Goal: Task Accomplishment & Management: Manage account settings

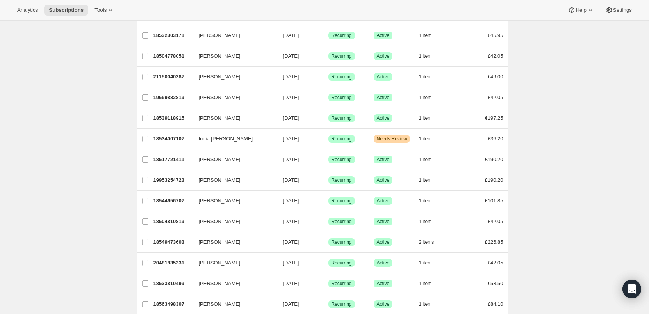
scroll to position [156, 0]
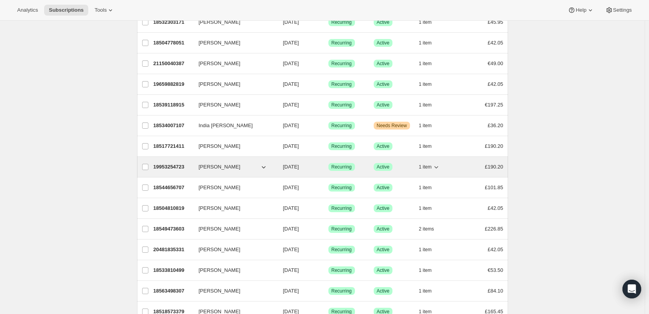
click at [189, 165] on p "19953254723" at bounding box center [172, 167] width 39 height 8
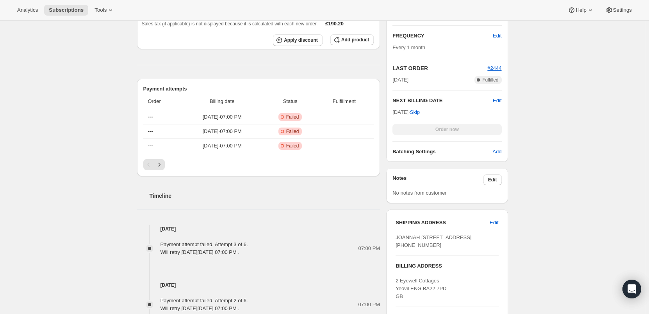
scroll to position [273, 0]
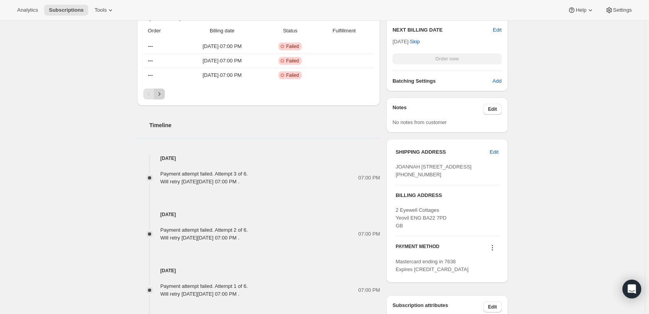
click at [163, 95] on icon "Next" at bounding box center [159, 94] width 8 height 8
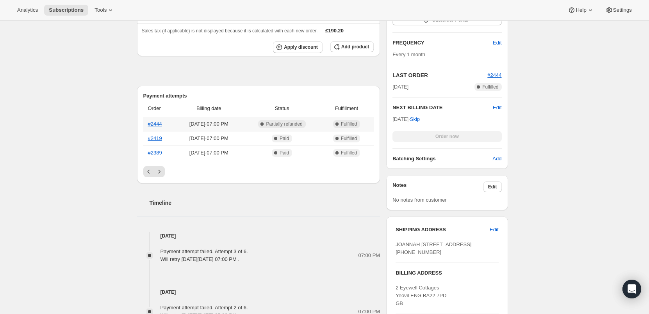
scroll to position [195, 0]
click at [150, 171] on icon "Previous" at bounding box center [149, 172] width 8 height 8
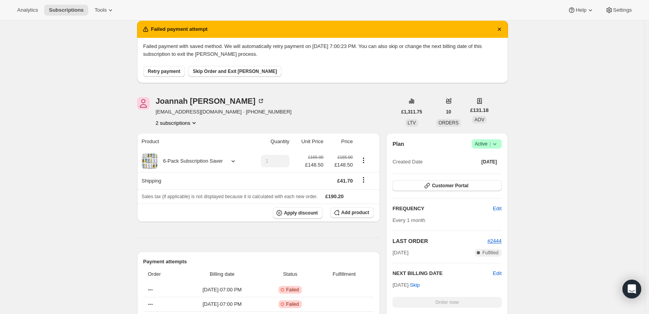
scroll to position [0, 0]
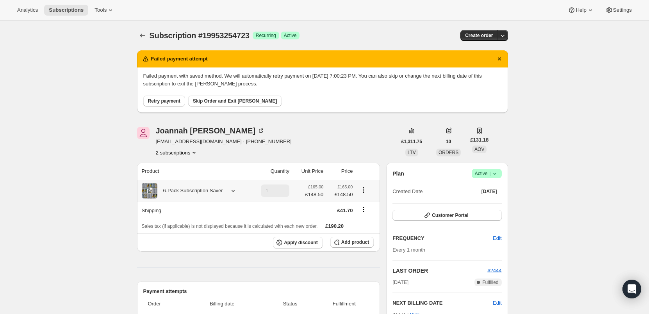
click at [366, 189] on icon "Product actions" at bounding box center [364, 190] width 8 height 8
click at [364, 189] on icon "Product actions" at bounding box center [364, 190] width 8 height 8
click at [369, 204] on span "Edit box" at bounding box center [365, 205] width 18 height 6
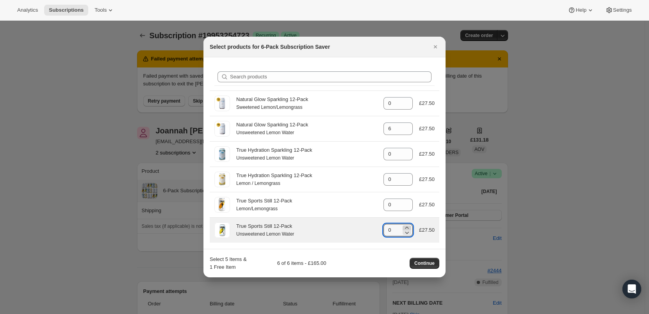
click at [406, 226] on icon ":re7:" at bounding box center [407, 228] width 8 height 8
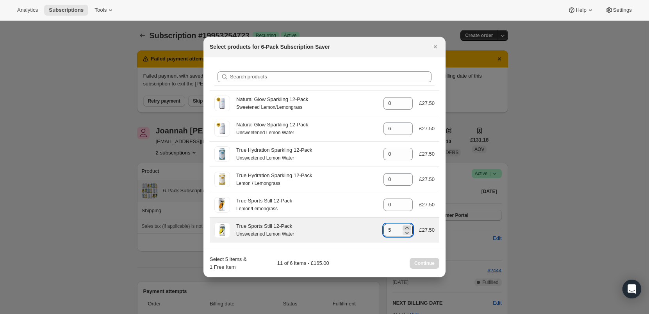
click at [406, 226] on icon ":re7:" at bounding box center [407, 228] width 8 height 8
type input "6"
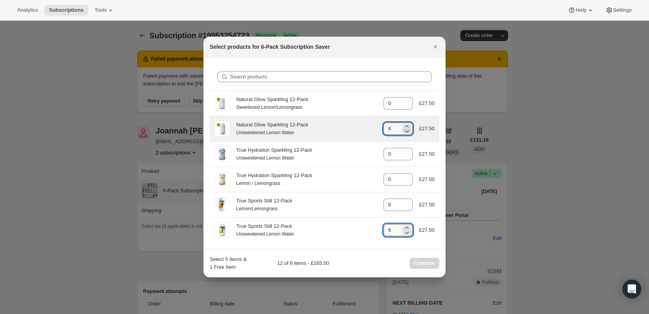
click at [408, 133] on icon ":re7:" at bounding box center [407, 131] width 8 height 8
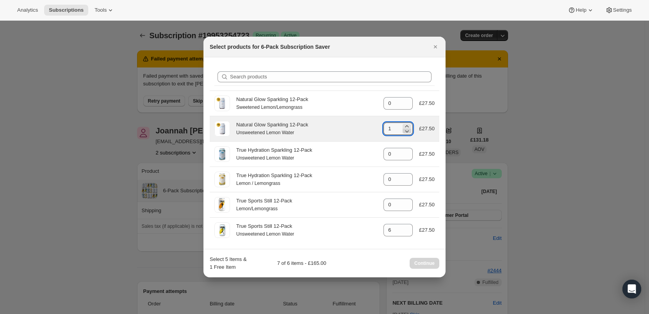
click at [408, 133] on icon ":re7:" at bounding box center [407, 131] width 8 height 8
type input "0"
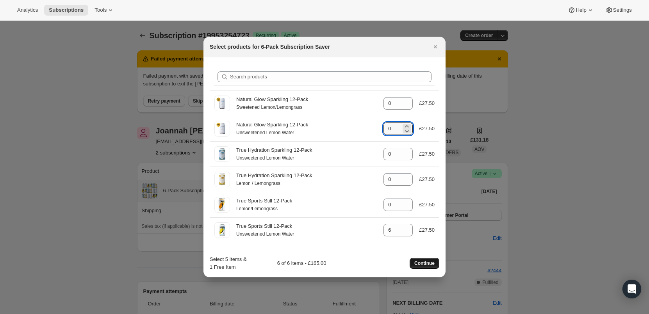
click at [424, 266] on span "Continue" at bounding box center [424, 263] width 20 height 6
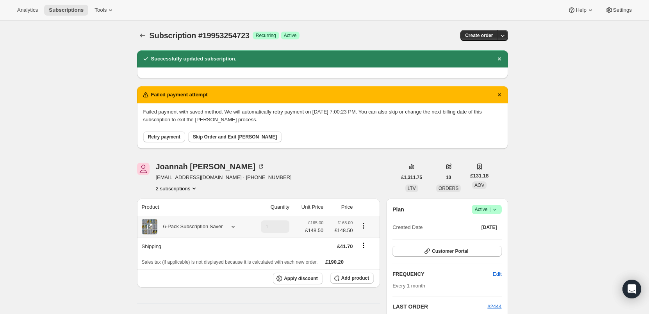
scroll to position [78, 0]
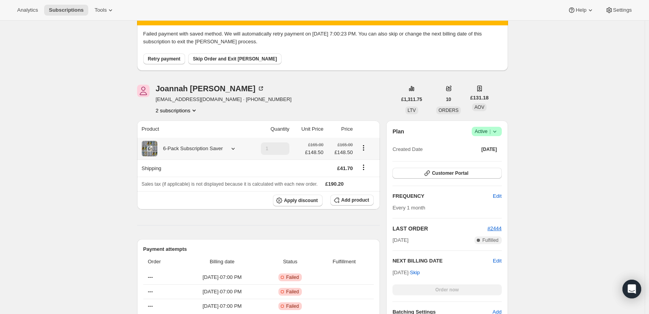
click at [235, 150] on icon at bounding box center [233, 149] width 8 height 8
click at [186, 113] on button "2 subscriptions" at bounding box center [177, 111] width 43 height 8
click at [187, 124] on span "18549473603" at bounding box center [179, 125] width 54 height 8
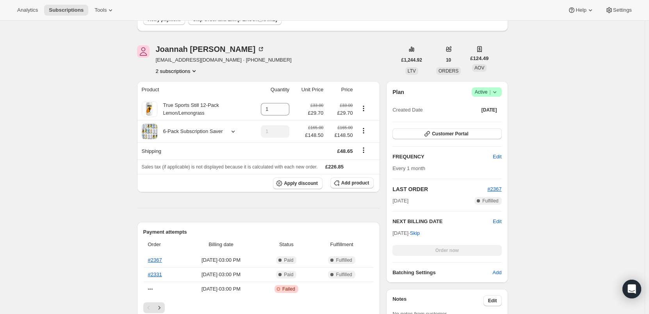
scroll to position [117, 0]
click at [287, 111] on icon at bounding box center [283, 112] width 8 height 8
type input "0"
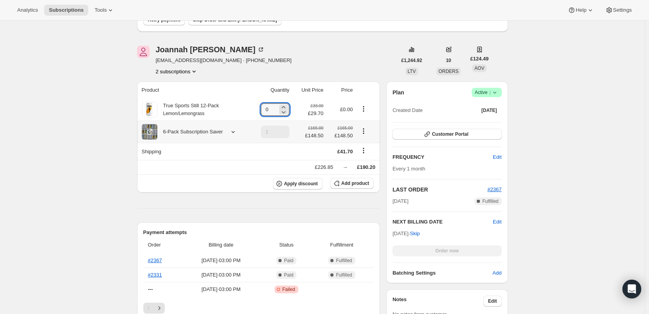
click at [222, 133] on div "6-Pack Subscription Saver" at bounding box center [190, 132] width 66 height 8
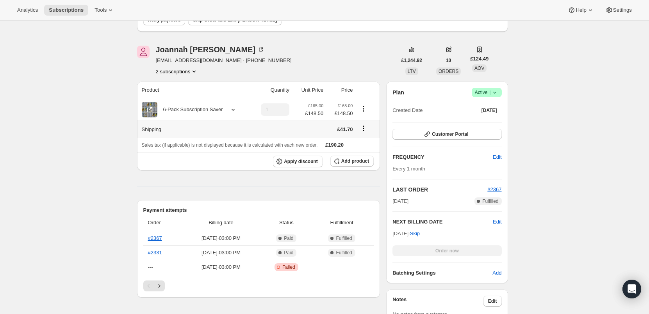
click at [218, 113] on div "6-Pack Subscription Saver" at bounding box center [190, 110] width 66 height 8
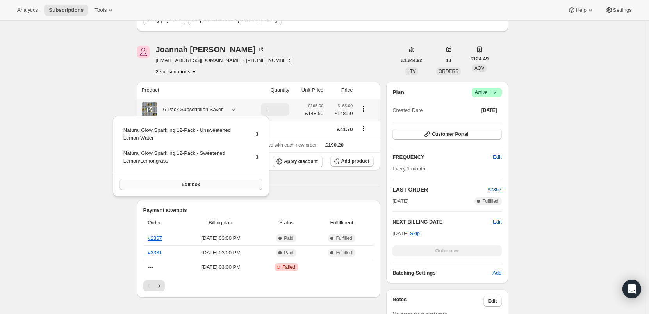
click at [182, 183] on span "Edit box" at bounding box center [191, 185] width 18 height 6
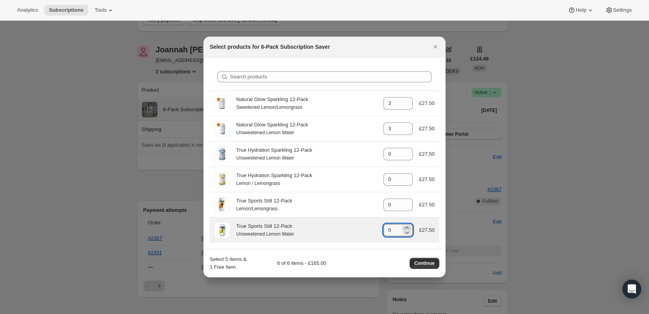
click at [408, 226] on icon ":rp3:" at bounding box center [407, 228] width 8 height 8
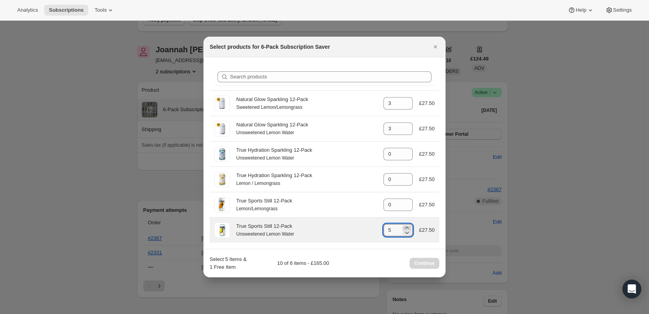
click at [408, 226] on icon ":rp3:" at bounding box center [407, 228] width 8 height 8
type input "6"
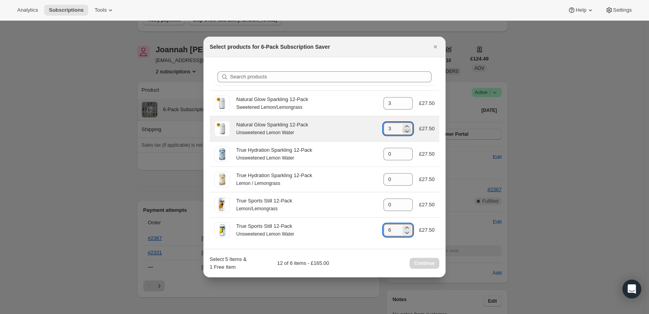
click at [407, 132] on icon ":rp3:" at bounding box center [407, 131] width 8 height 8
type input "0"
click at [407, 132] on icon ":rp3:" at bounding box center [407, 131] width 8 height 8
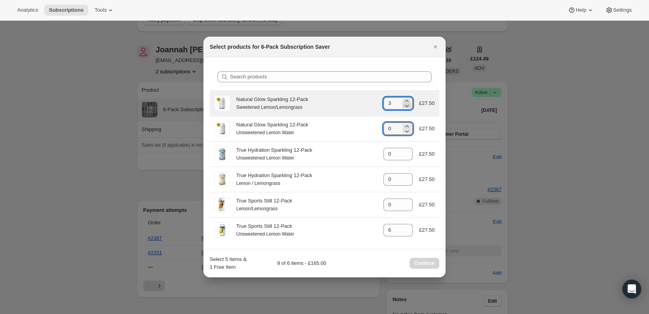
click at [409, 105] on icon ":rp3:" at bounding box center [407, 106] width 8 height 8
type input "0"
click at [409, 105] on icon ":rp3:" at bounding box center [407, 106] width 8 height 8
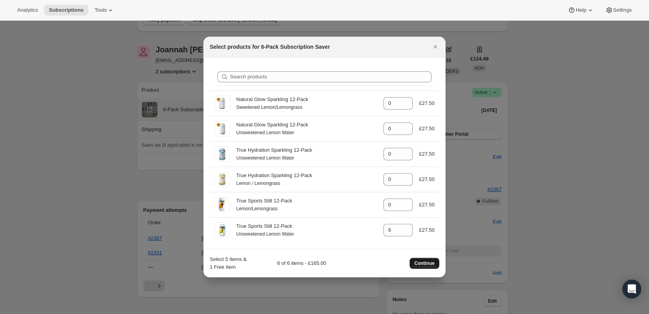
click at [423, 259] on button "Continue" at bounding box center [424, 263] width 30 height 11
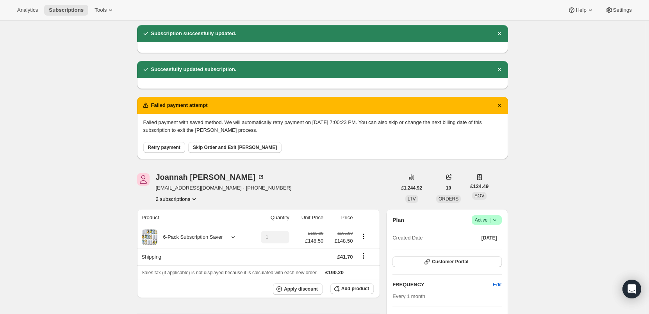
scroll to position [39, 0]
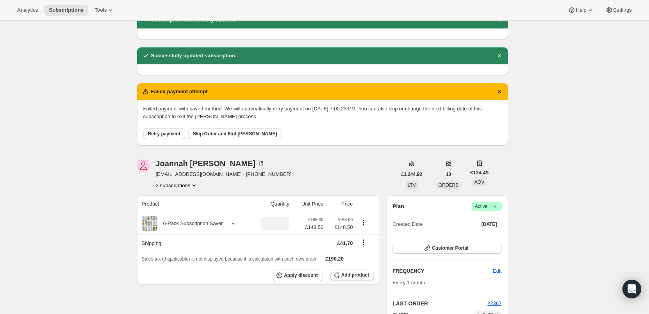
click at [178, 184] on button "2 subscriptions" at bounding box center [177, 186] width 43 height 8
click at [187, 212] on span "19953254723" at bounding box center [179, 214] width 54 height 8
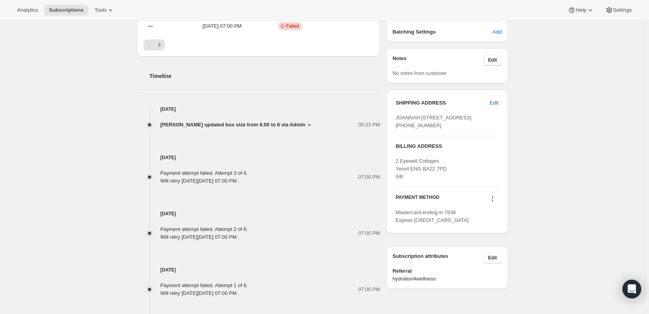
scroll to position [507, 0]
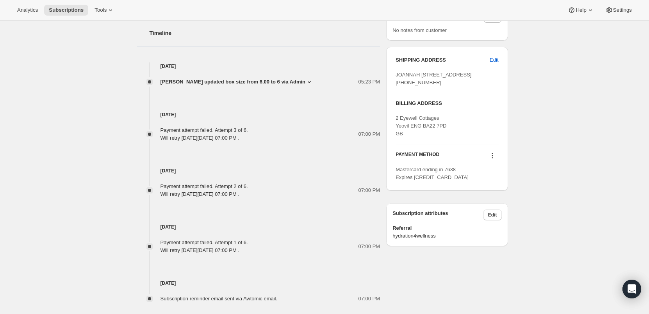
click at [493, 160] on icon at bounding box center [492, 156] width 8 height 8
click at [493, 201] on span "Send link to update card" at bounding box center [493, 202] width 55 height 6
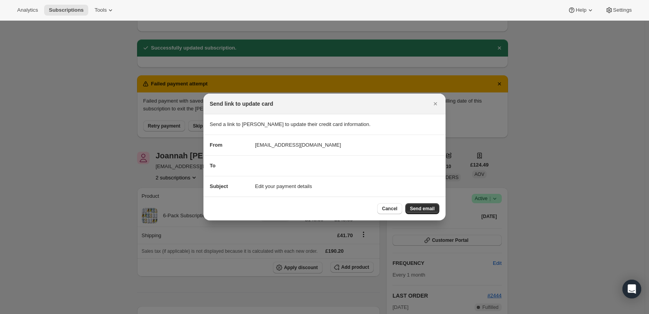
scroll to position [0, 0]
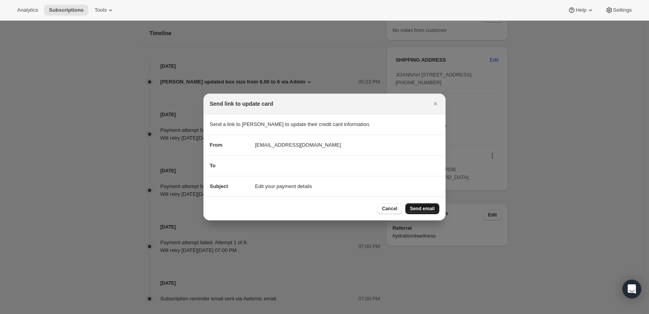
click at [430, 208] on span "Send email" at bounding box center [422, 209] width 25 height 6
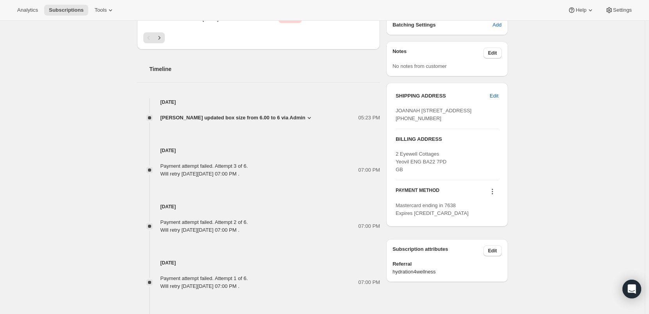
scroll to position [273, 0]
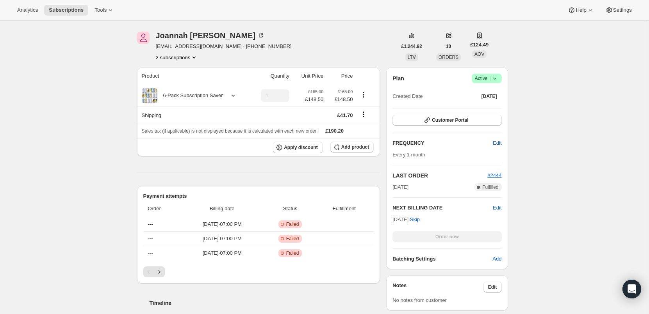
click at [184, 60] on button "2 subscriptions" at bounding box center [177, 57] width 43 height 8
click at [185, 71] on span "18549473603" at bounding box center [179, 72] width 54 height 8
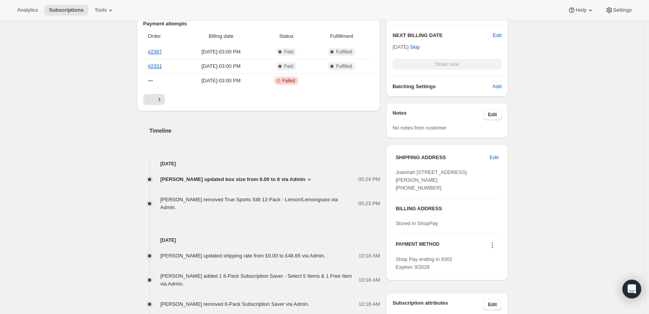
scroll to position [507, 0]
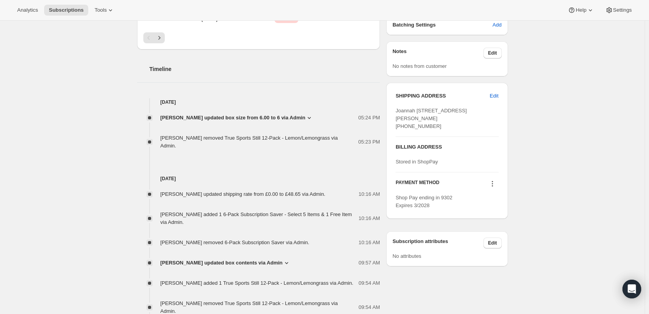
click at [495, 188] on icon at bounding box center [492, 184] width 8 height 8
click at [486, 213] on span "Send link to update card" at bounding box center [493, 214] width 55 height 6
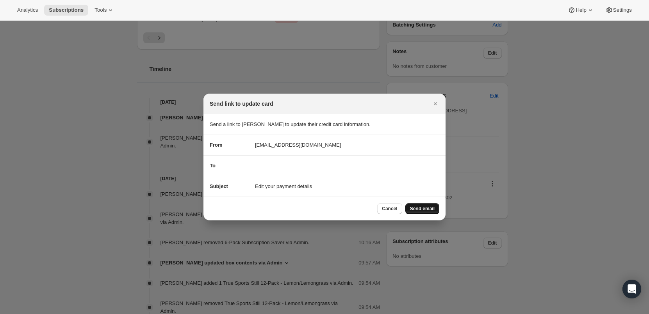
click at [424, 208] on span "Send email" at bounding box center [422, 209] width 25 height 6
